Goal: Transaction & Acquisition: Purchase product/service

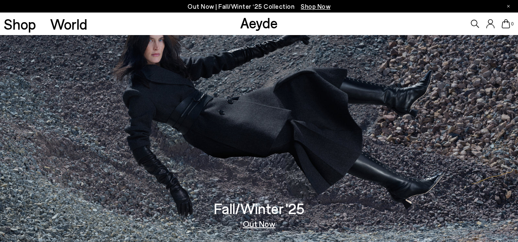
scroll to position [1, 0]
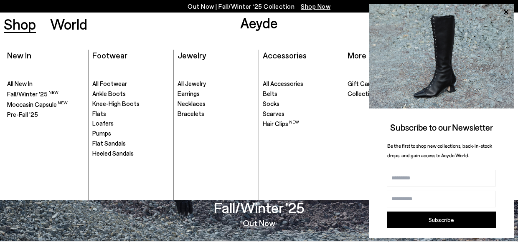
click at [20, 26] on link "Shop" at bounding box center [20, 24] width 32 height 15
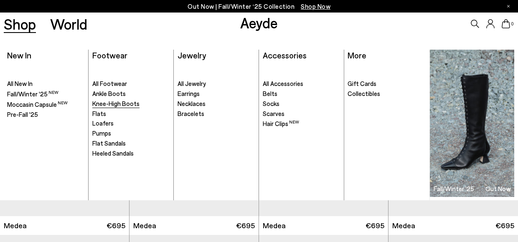
click at [108, 105] on span "Knee-High Boots" at bounding box center [115, 104] width 47 height 8
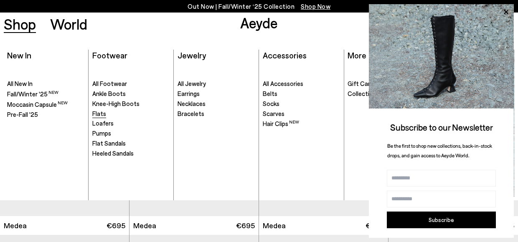
click at [96, 112] on span "Flats" at bounding box center [99, 114] width 14 height 8
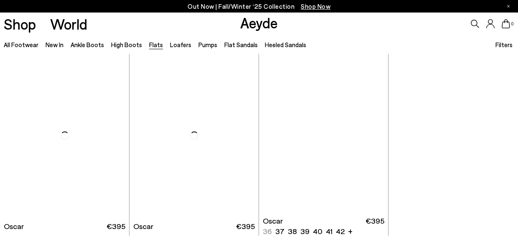
scroll to position [3799, 0]
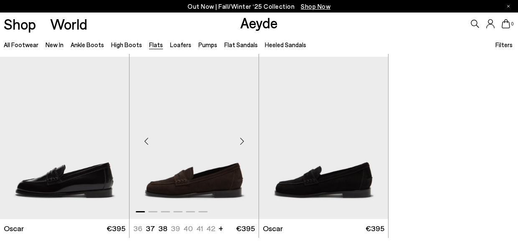
click at [236, 156] on img "1 / 6" at bounding box center [193, 138] width 129 height 162
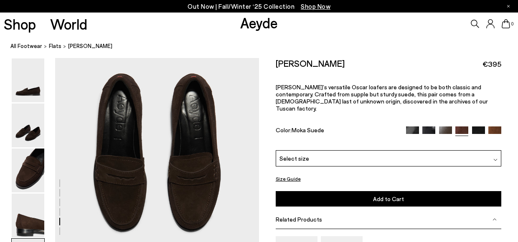
scroll to position [1052, 0]
